Goal: Task Accomplishment & Management: Complete application form

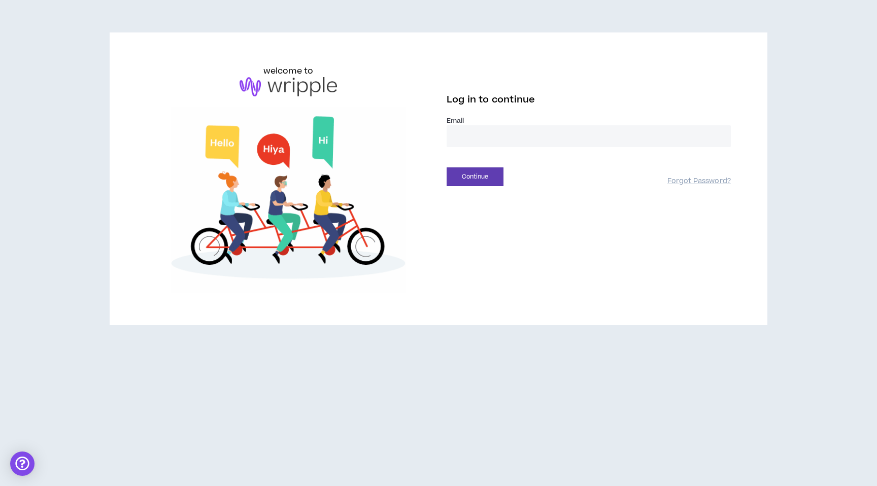
click at [545, 127] on input "email" at bounding box center [589, 136] width 284 height 22
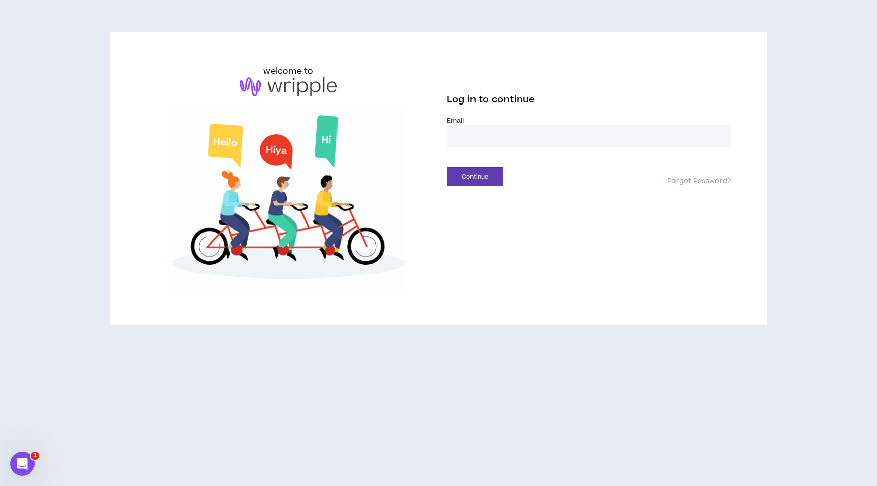
type input "**********"
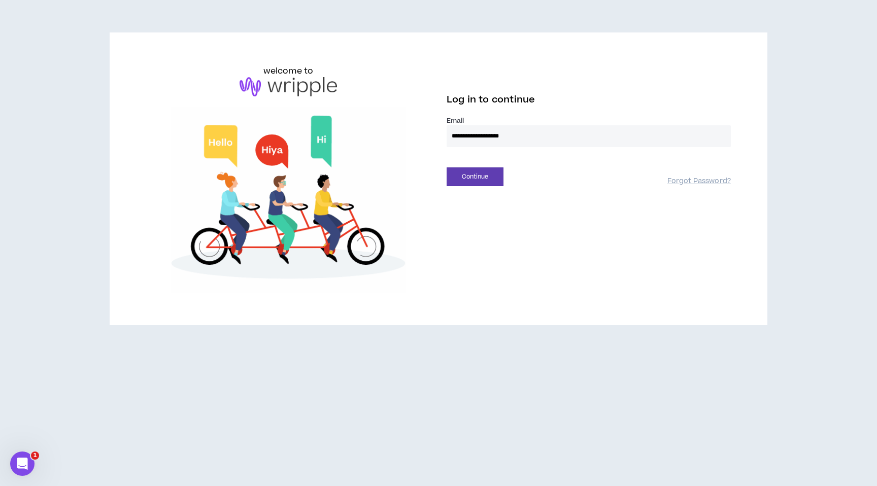
click at [447, 167] on button "Continue" at bounding box center [475, 176] width 57 height 19
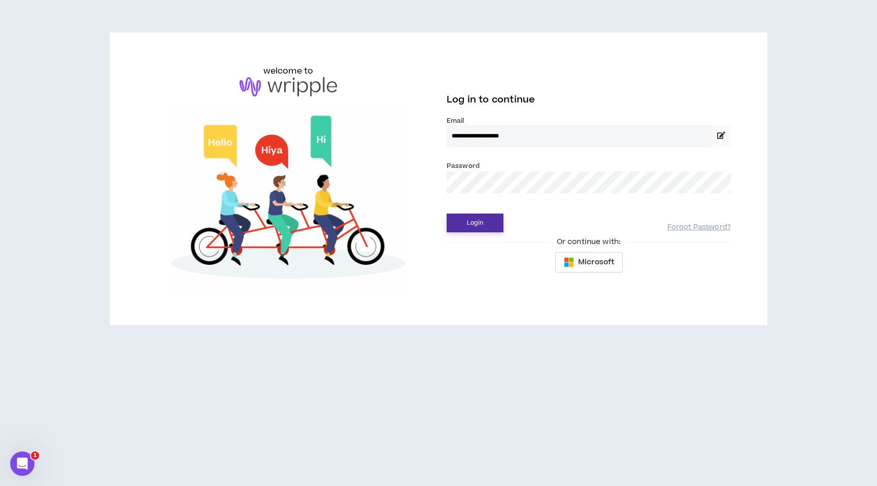
click at [488, 220] on button "Login" at bounding box center [475, 223] width 57 height 19
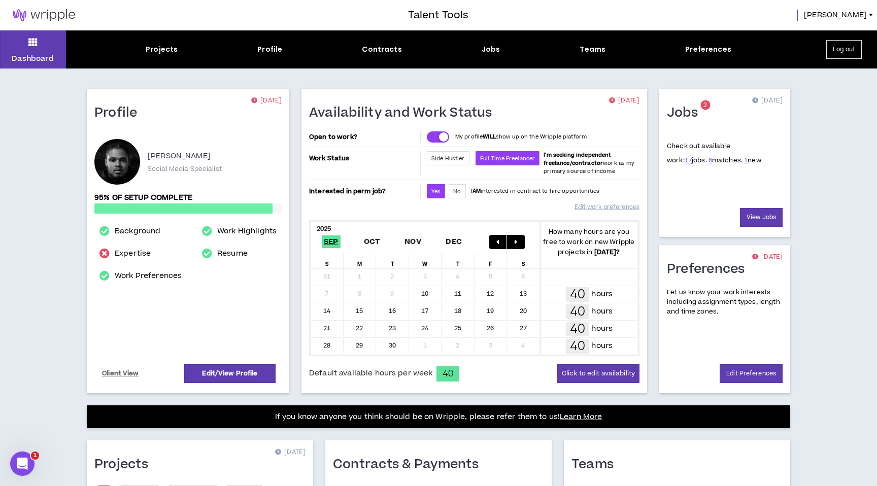
click at [739, 236] on div "Jobs 2 [DATE] Check out available work: 17 jobs. 6 matches. 1 new View Jobs" at bounding box center [724, 163] width 131 height 148
click at [750, 219] on link "View Jobs" at bounding box center [761, 217] width 43 height 19
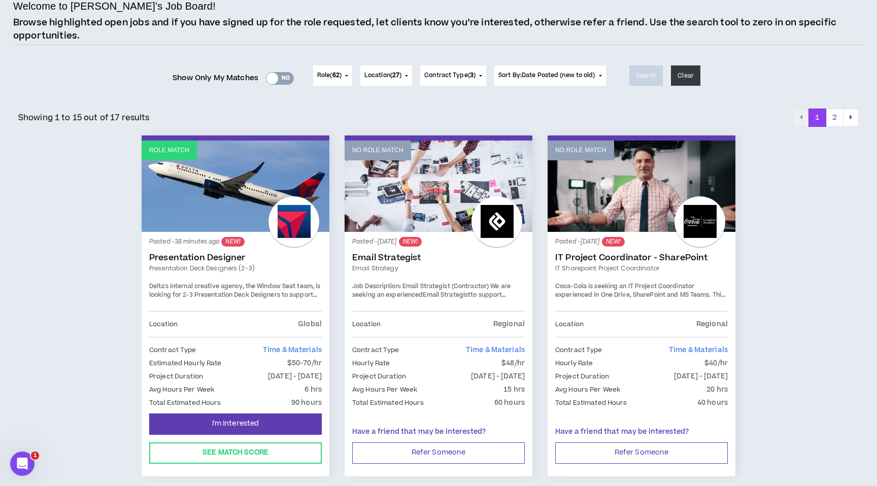
scroll to position [95, 0]
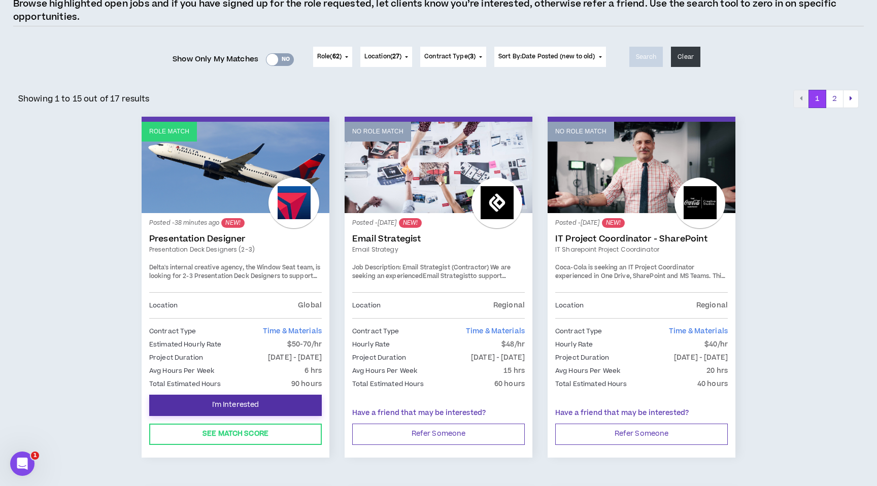
click at [225, 398] on button "I'm Interested" at bounding box center [235, 405] width 173 height 21
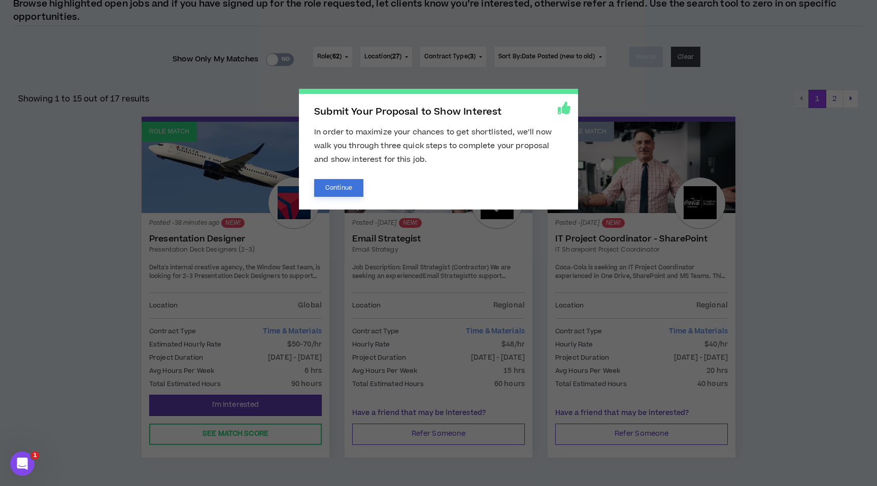
click at [349, 189] on button "Continue" at bounding box center [338, 188] width 49 height 18
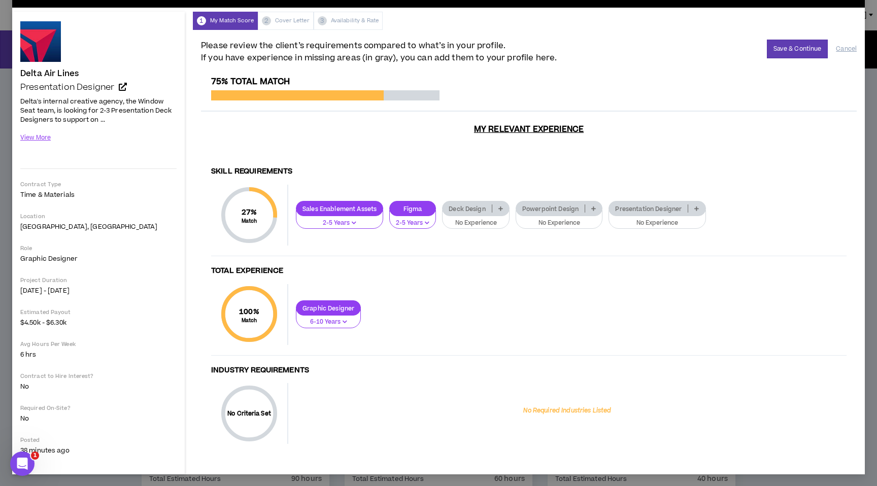
scroll to position [28, 0]
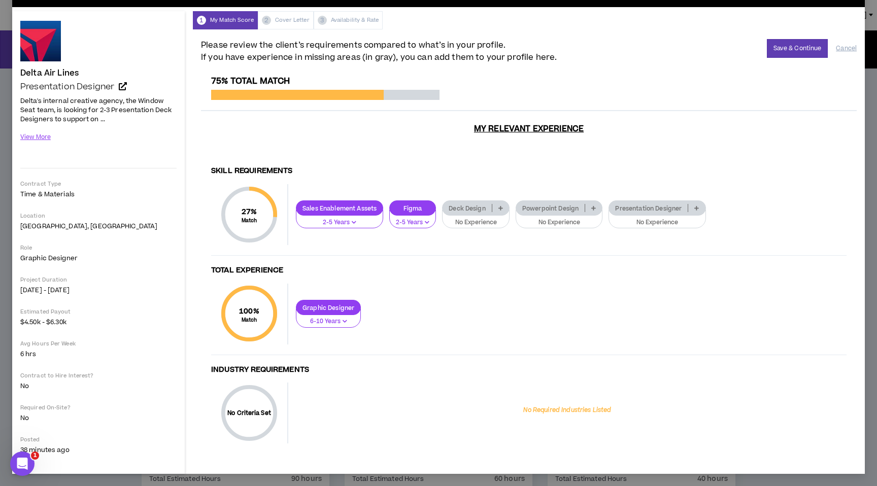
click at [499, 217] on button "No Experience" at bounding box center [475, 219] width 67 height 19
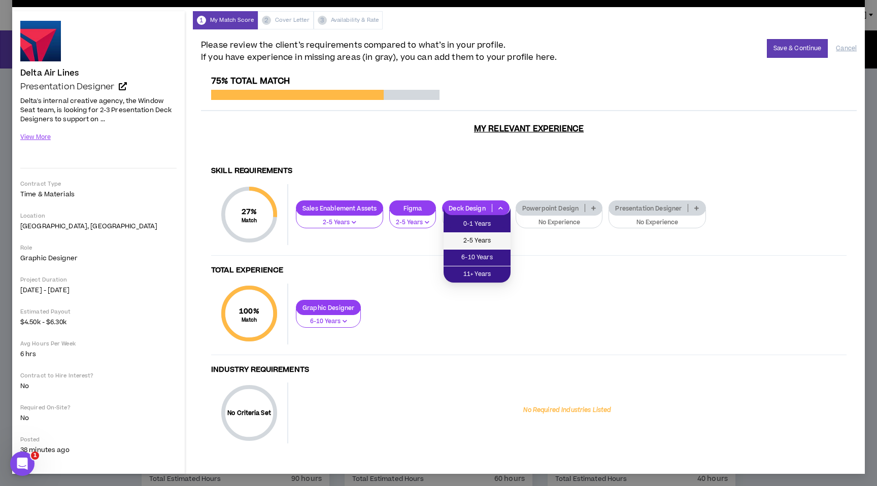
click at [489, 246] on span "2-5 Years" at bounding box center [477, 240] width 55 height 11
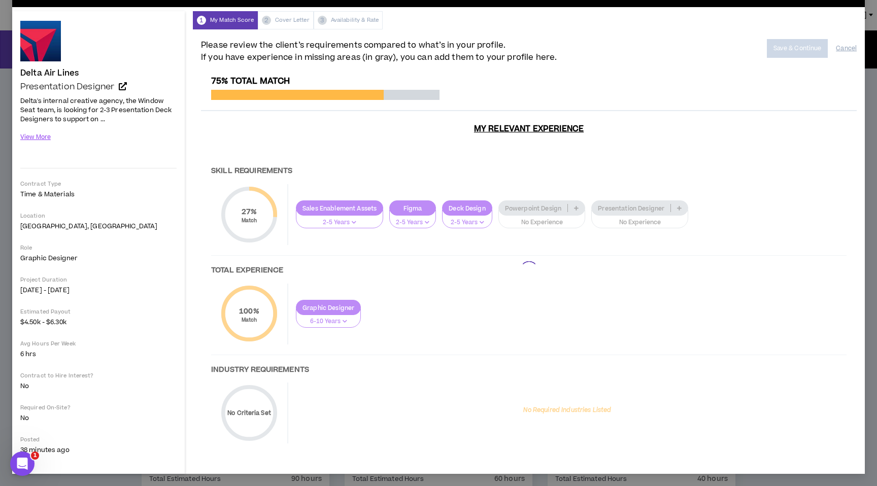
click at [559, 225] on div at bounding box center [529, 270] width 656 height 388
click at [559, 222] on div at bounding box center [529, 270] width 656 height 388
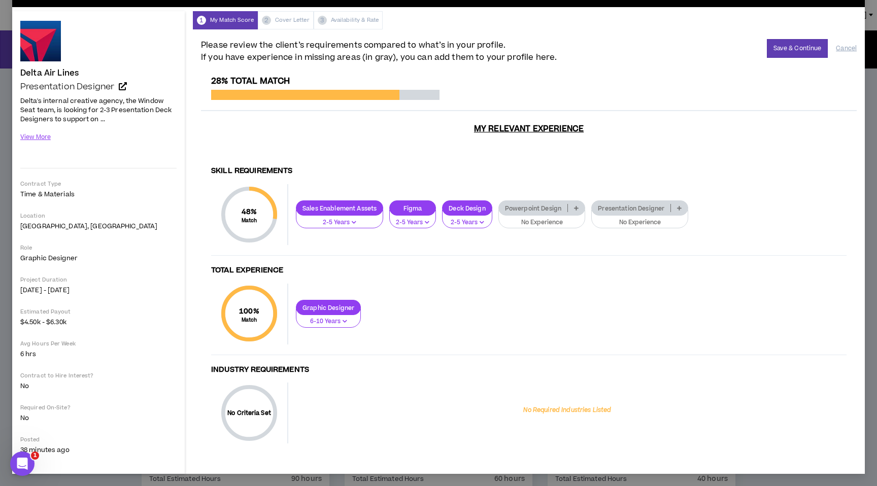
click at [559, 223] on p "No Experience" at bounding box center [542, 222] width 74 height 9
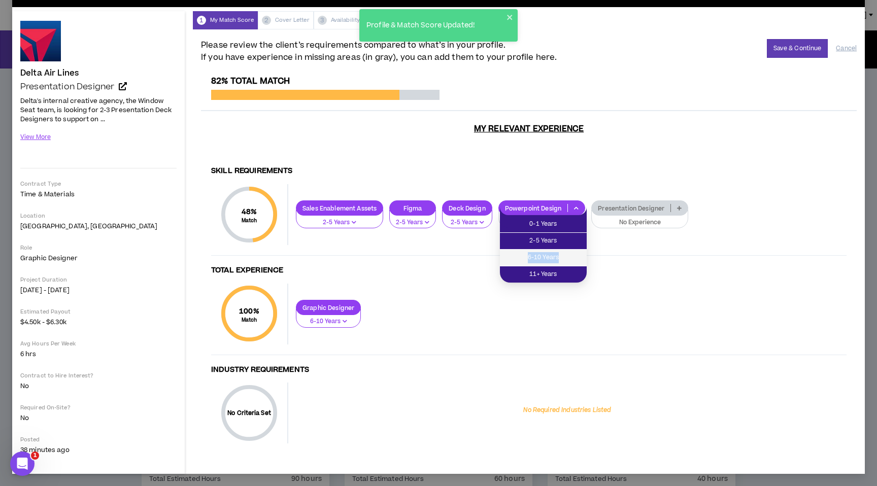
drag, startPoint x: 558, startPoint y: 245, endPoint x: 558, endPoint y: 252, distance: 6.6
click at [558, 252] on ul "0-1 Years 2-5 Years 6-10 Years 11+ Years" at bounding box center [543, 248] width 87 height 67
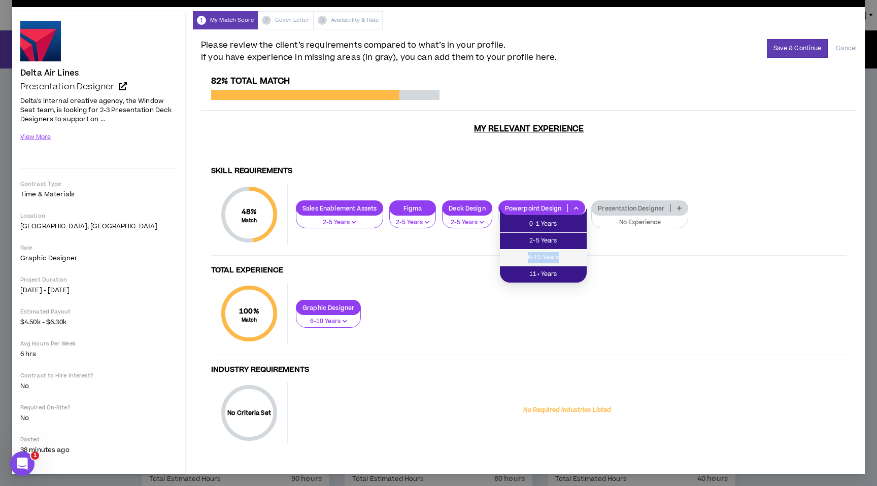
click at [558, 252] on span "6-10 Years" at bounding box center [543, 257] width 75 height 11
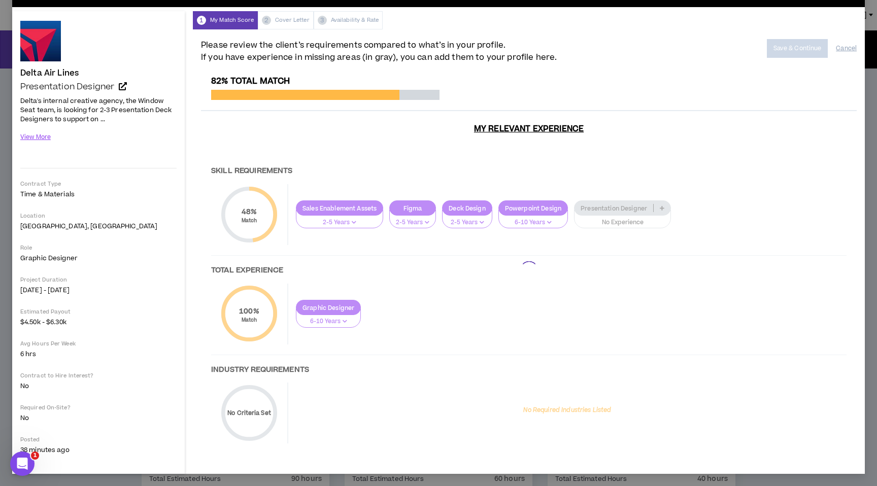
click at [614, 220] on div at bounding box center [529, 270] width 656 height 388
click at [612, 220] on div at bounding box center [529, 270] width 656 height 388
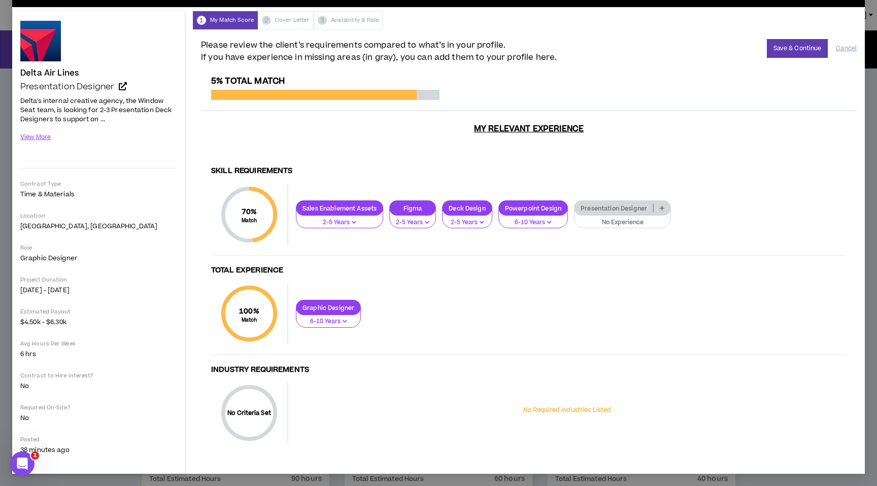
click at [612, 220] on p "No Experience" at bounding box center [622, 222] width 84 height 9
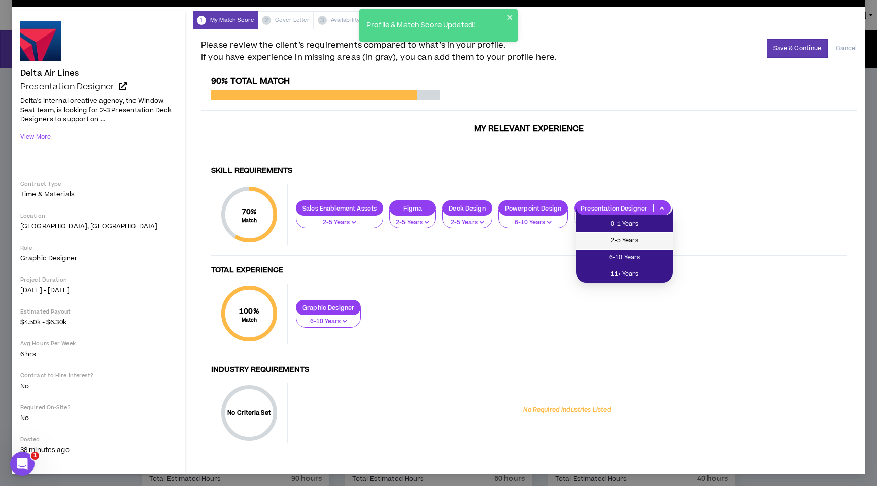
click at [613, 239] on span "2-5 Years" at bounding box center [624, 240] width 85 height 11
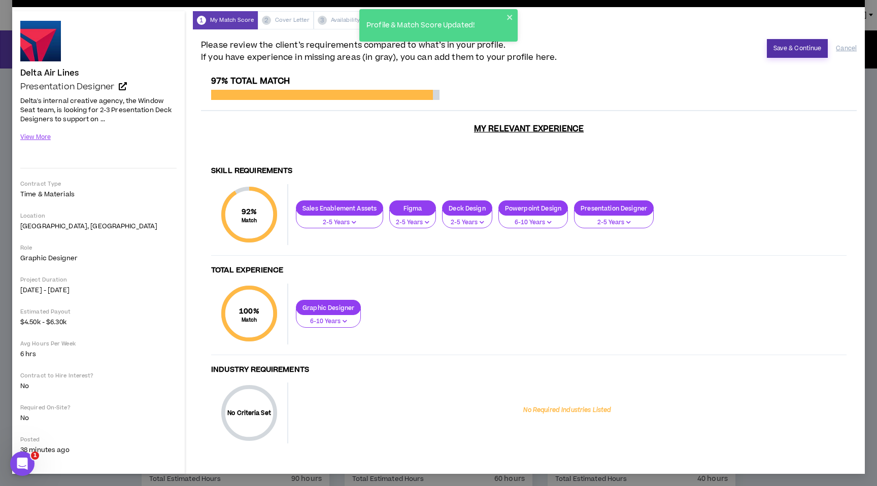
click at [788, 41] on button "Save & Continue" at bounding box center [797, 48] width 61 height 19
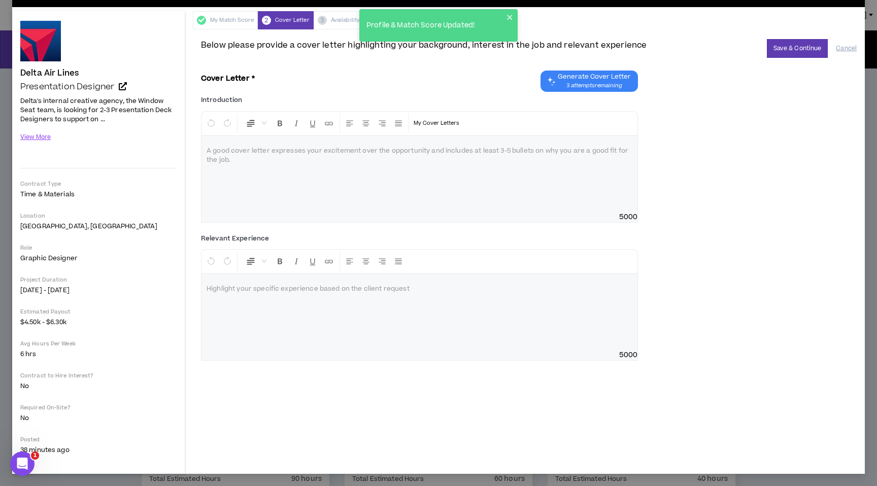
click at [602, 74] on span "Generate Cover Letter" at bounding box center [594, 77] width 73 height 8
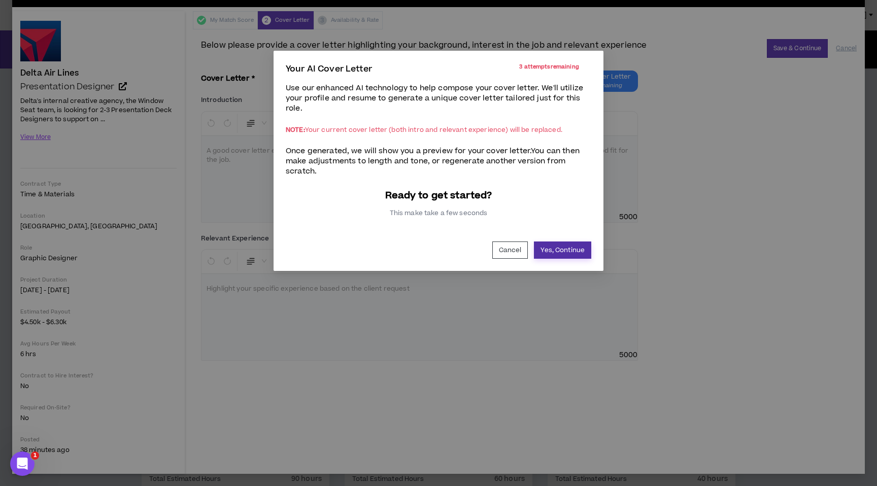
click at [574, 249] on button "Yes, Continue" at bounding box center [562, 250] width 57 height 17
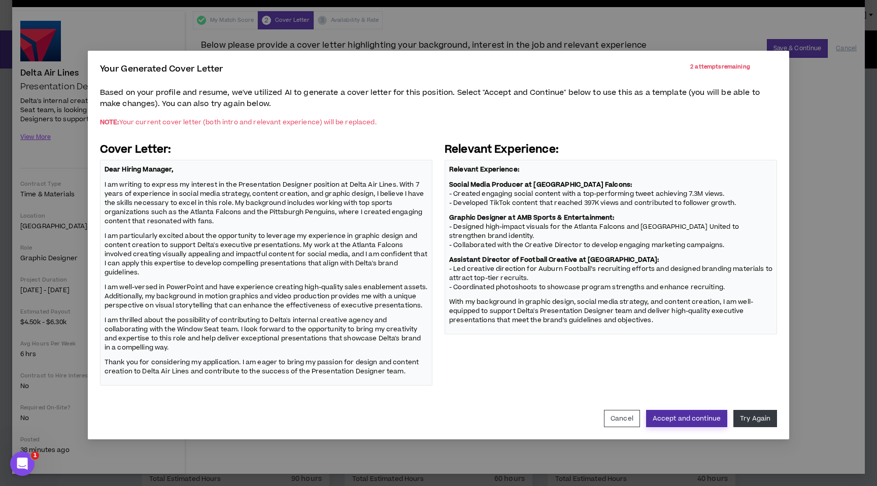
click at [710, 426] on button "Accept and continue" at bounding box center [686, 418] width 81 height 17
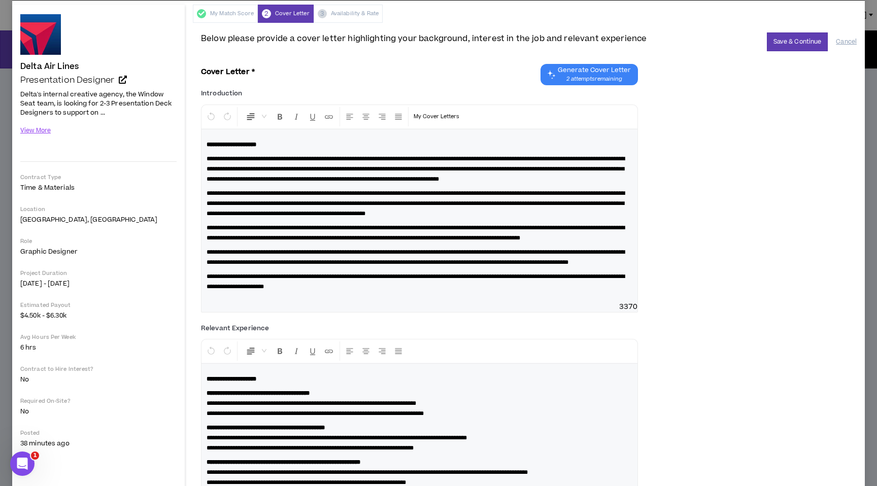
scroll to position [0, 0]
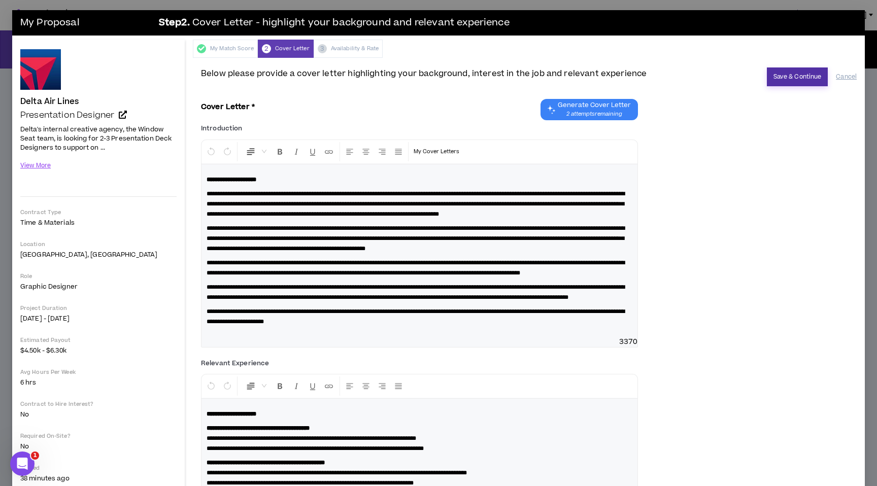
click at [801, 84] on button "Save & Continue" at bounding box center [797, 76] width 61 height 19
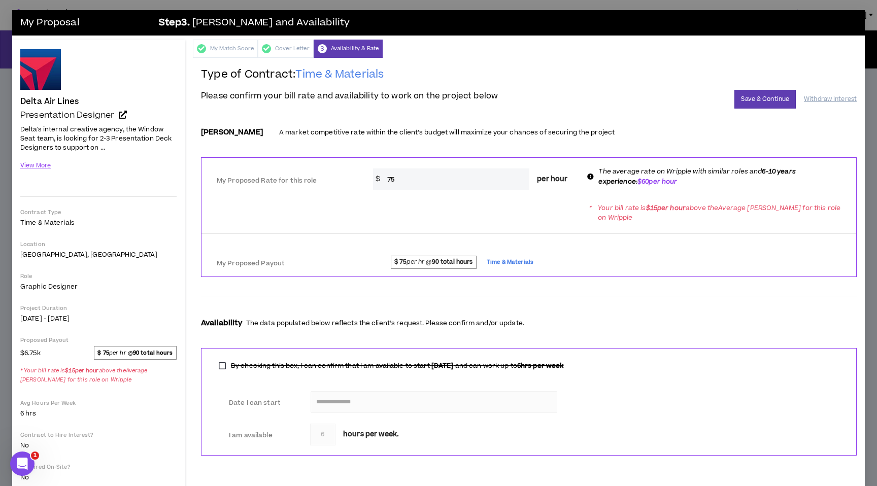
click at [466, 173] on input "75" at bounding box center [456, 179] width 148 height 22
type input "60"
click at [579, 209] on div "* Your bill rate is $ 15 per hour above the Average Bill Rate for this role on …" at bounding box center [528, 212] width 655 height 28
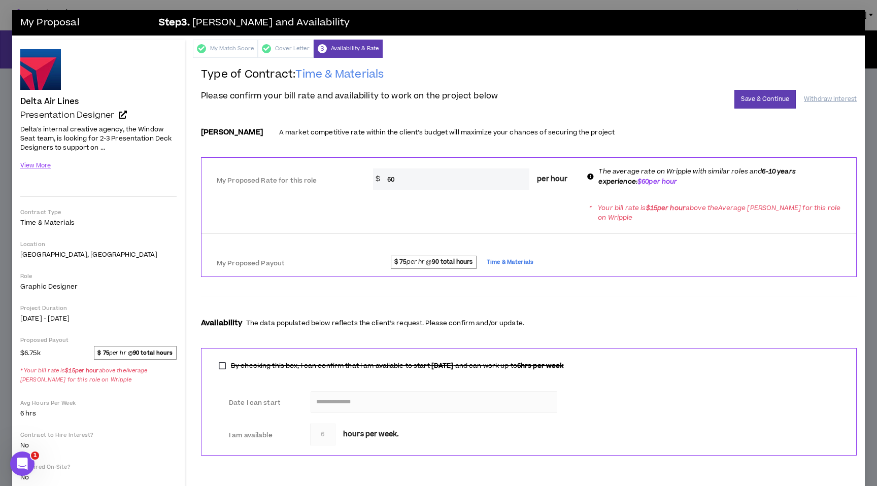
click at [675, 229] on div at bounding box center [528, 236] width 655 height 19
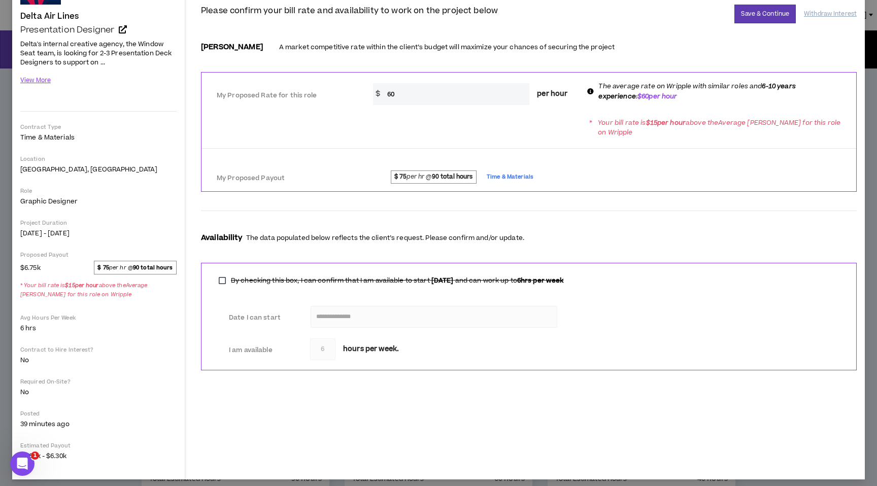
scroll to position [86, 0]
click at [754, 17] on button "Save & Continue" at bounding box center [764, 13] width 61 height 19
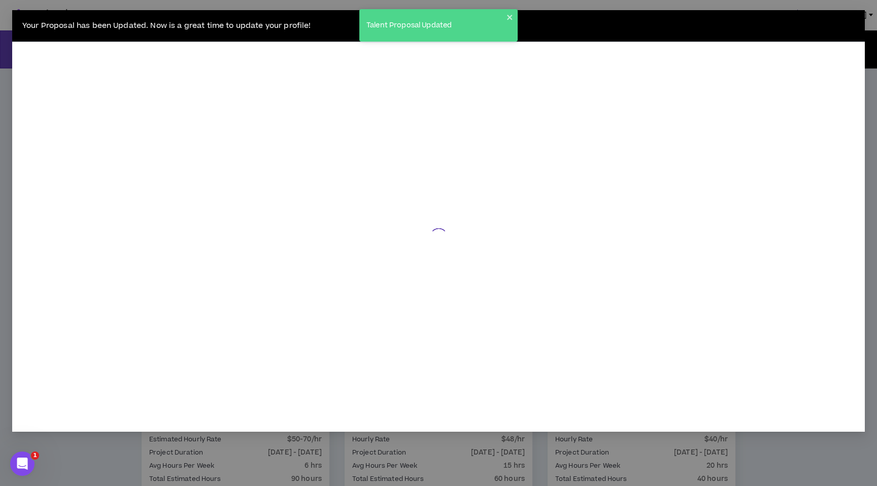
scroll to position [54, 0]
